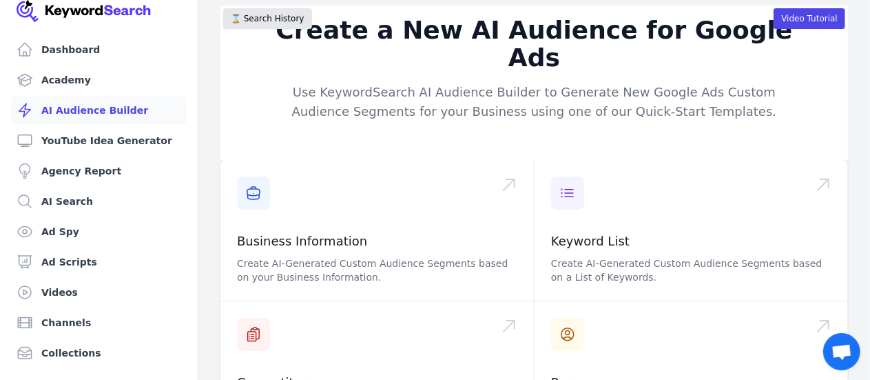
scroll to position [12, 0]
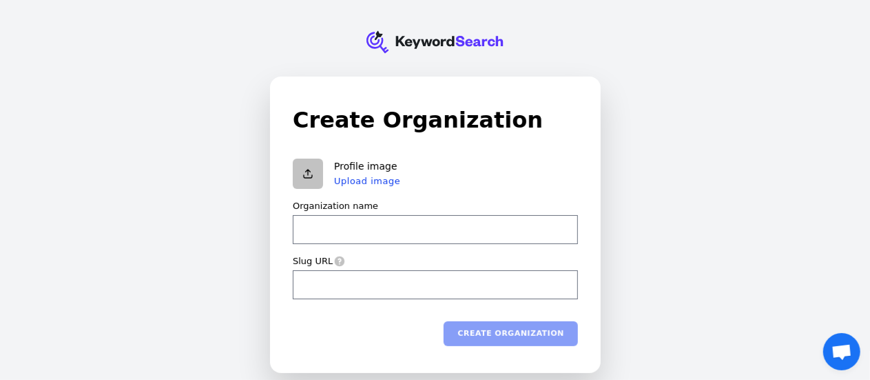
click at [463, 239] on input "Organization name" at bounding box center [435, 229] width 285 height 29
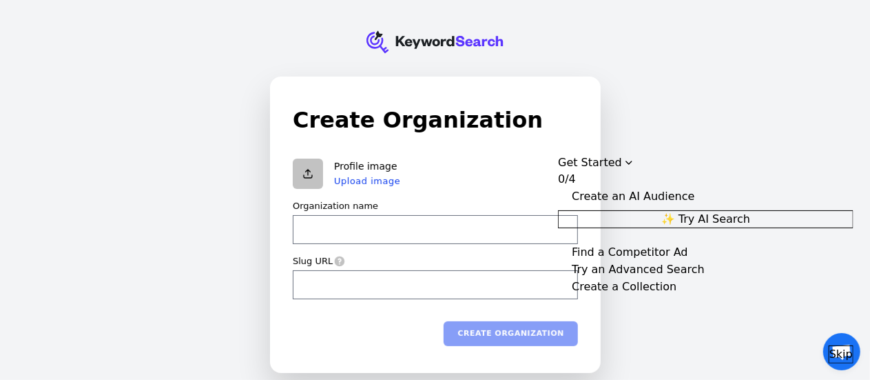
click at [714, 79] on div "KeywordSearch Create Organization Profile image Upload image Organization name …" at bounding box center [435, 190] width 870 height 380
